Goal: Task Accomplishment & Management: Complete application form

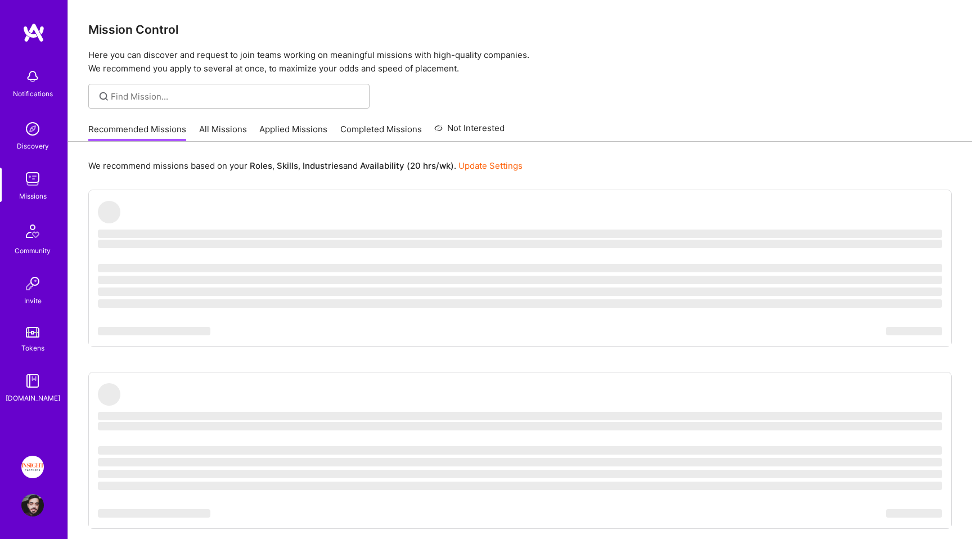
click at [259, 129] on link "Applied Missions" at bounding box center [293, 132] width 68 height 19
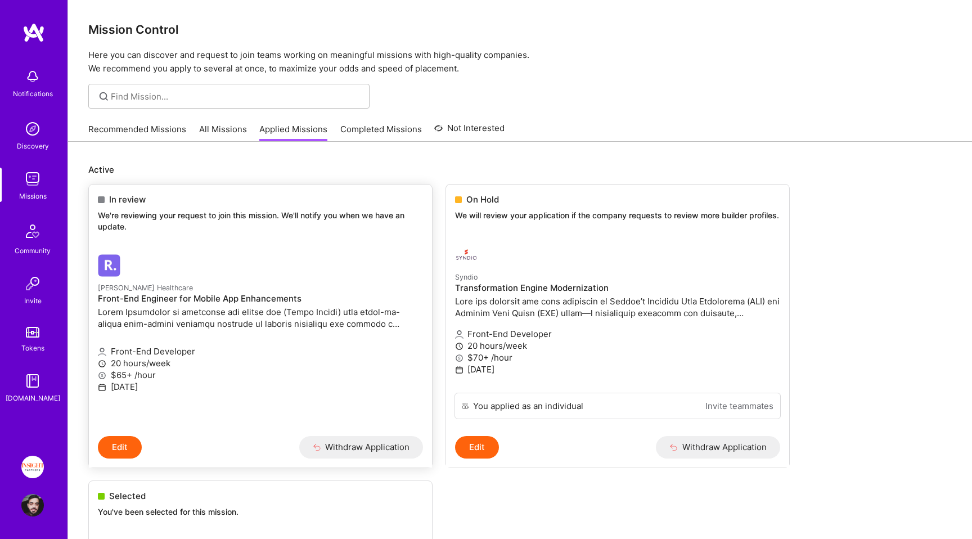
click at [262, 249] on link "[PERSON_NAME] Healthcare Front-End Engineer for Mobile App Enhancements Front-E…" at bounding box center [260, 340] width 343 height 190
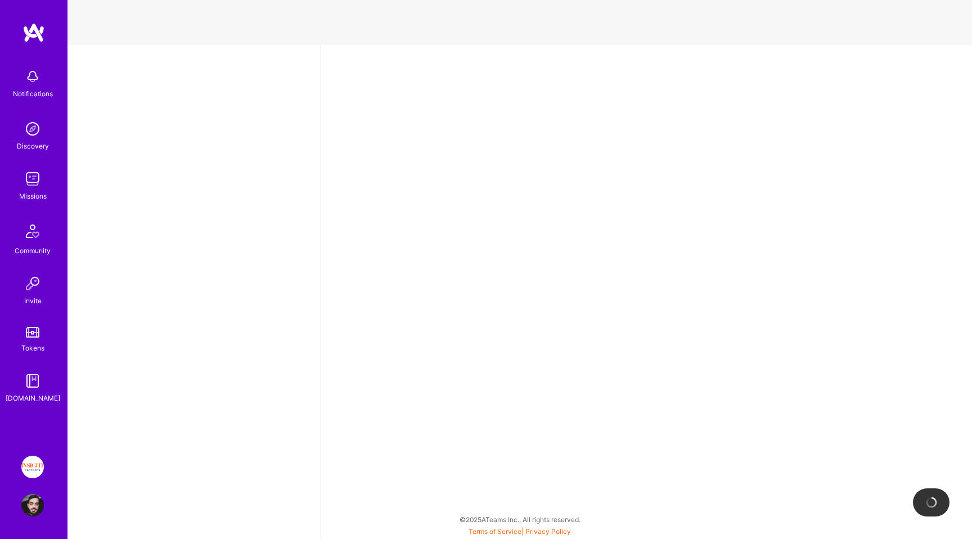
select select "IL"
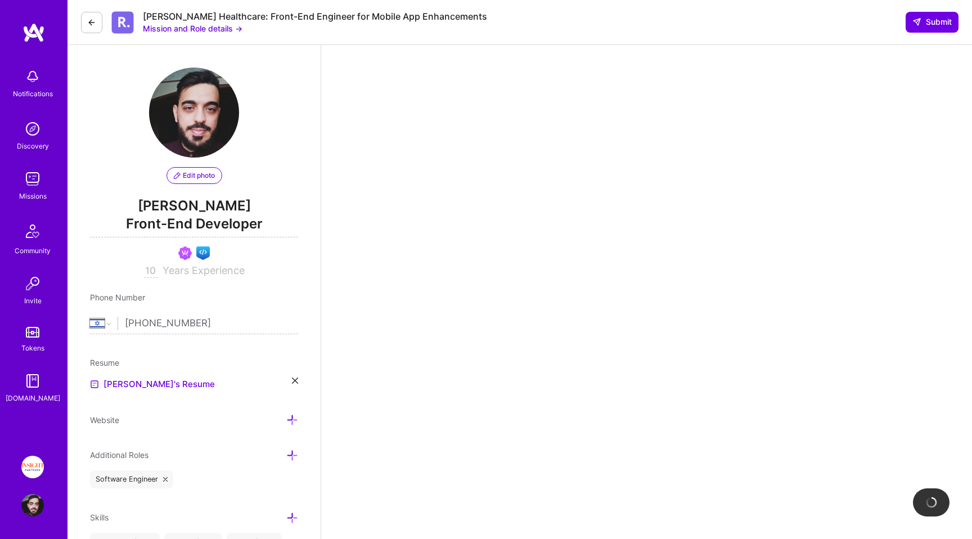
click at [88, 24] on icon at bounding box center [91, 22] width 9 height 9
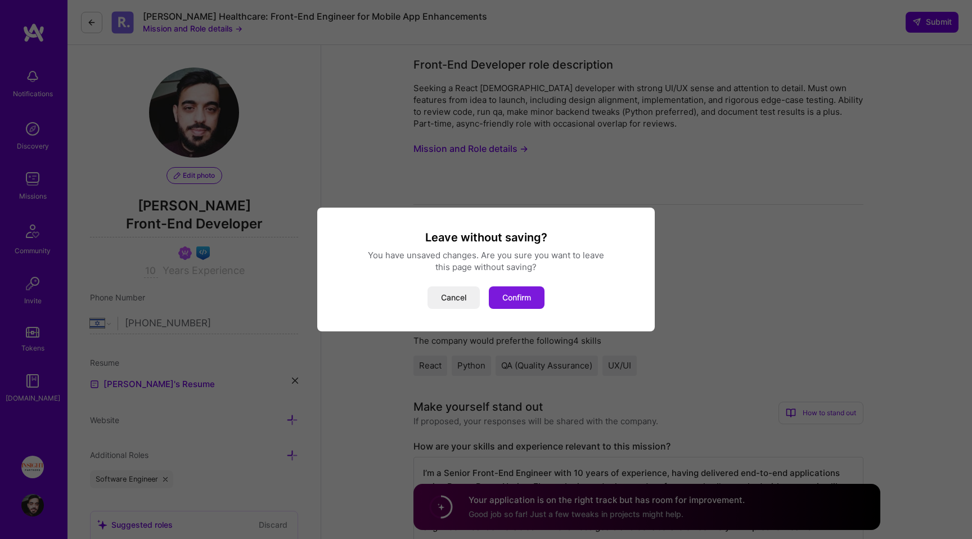
click at [510, 301] on button "Confirm" at bounding box center [517, 297] width 56 height 23
